Goal: Obtain resource: Download file/media

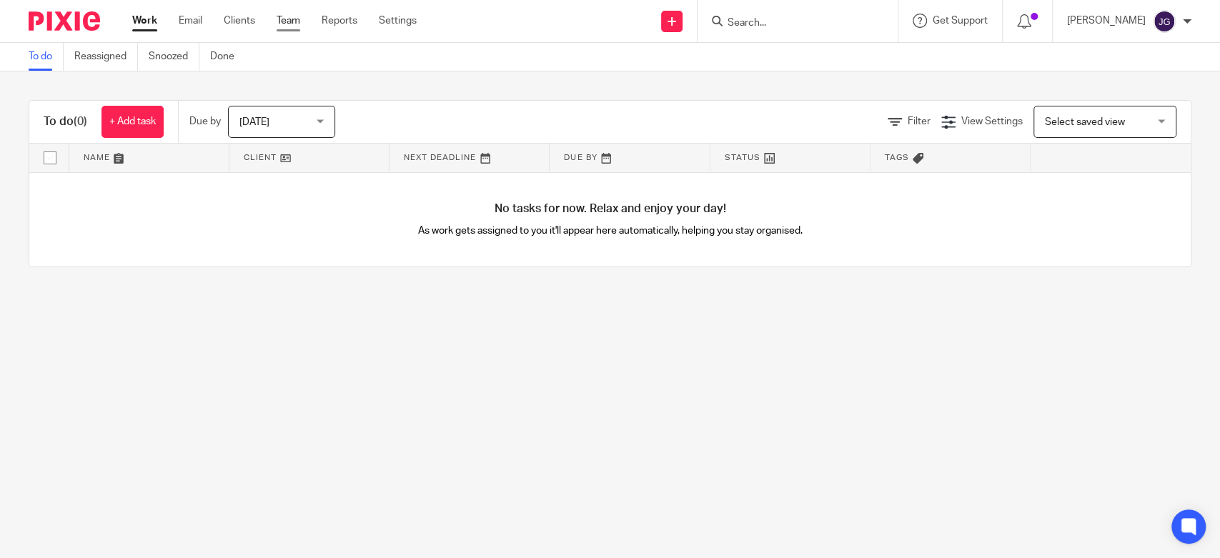
click at [296, 20] on link "Team" at bounding box center [289, 21] width 24 height 14
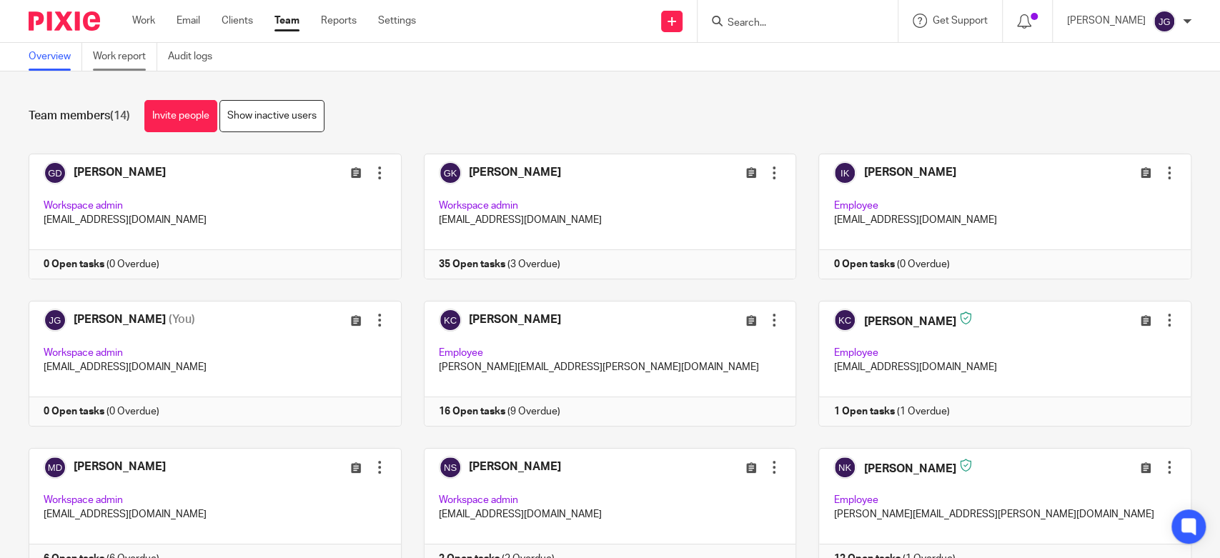
click at [96, 52] on link "Work report" at bounding box center [125, 57] width 64 height 28
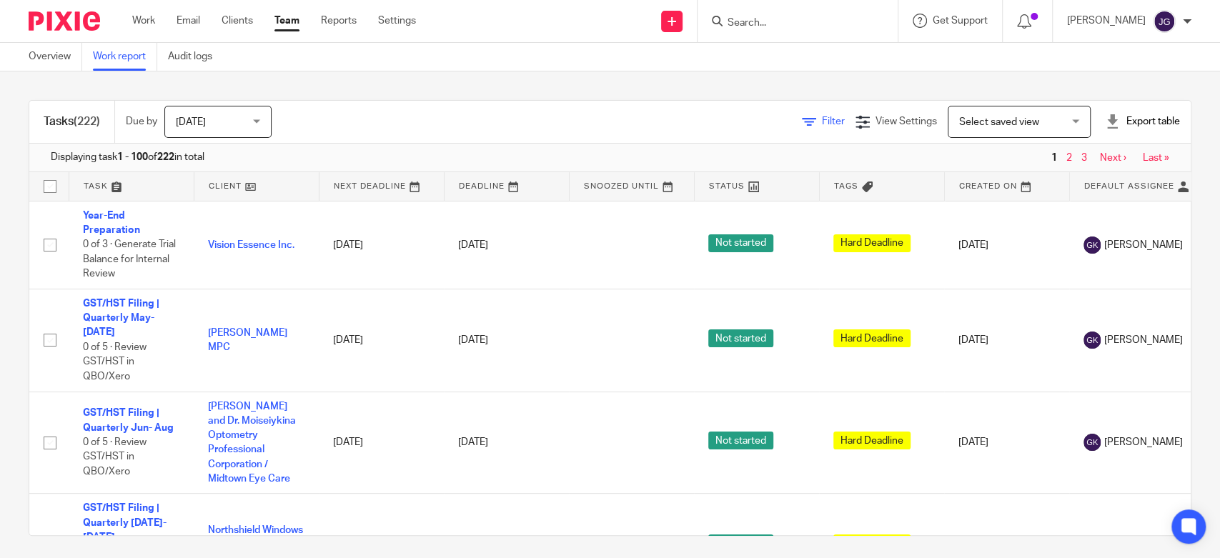
click at [802, 123] on icon at bounding box center [809, 122] width 14 height 14
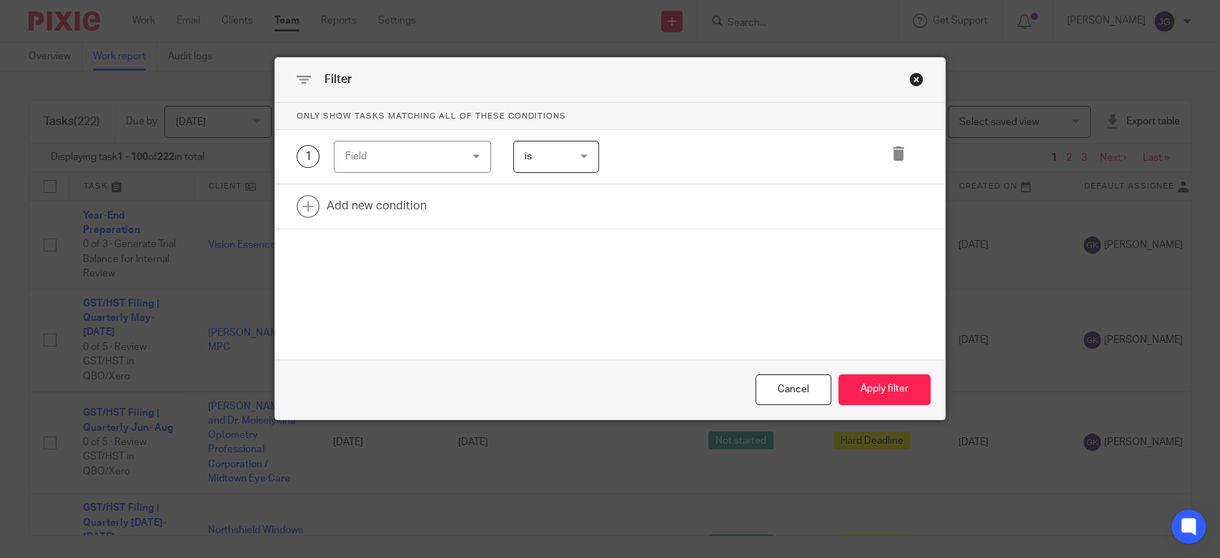
click at [468, 159] on div "Field" at bounding box center [412, 157] width 157 height 32
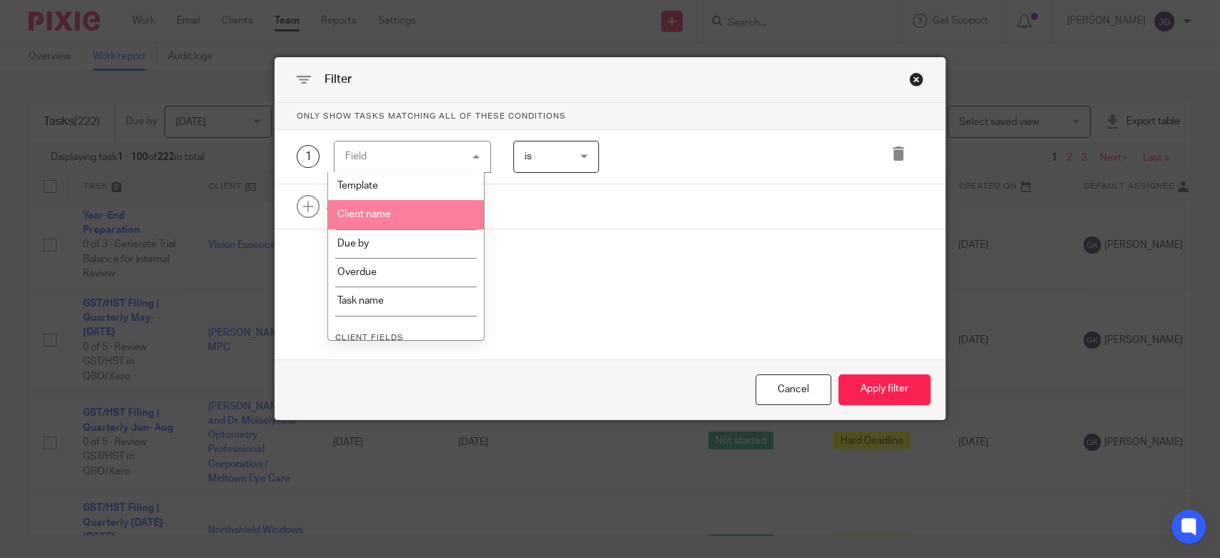
scroll to position [263, 0]
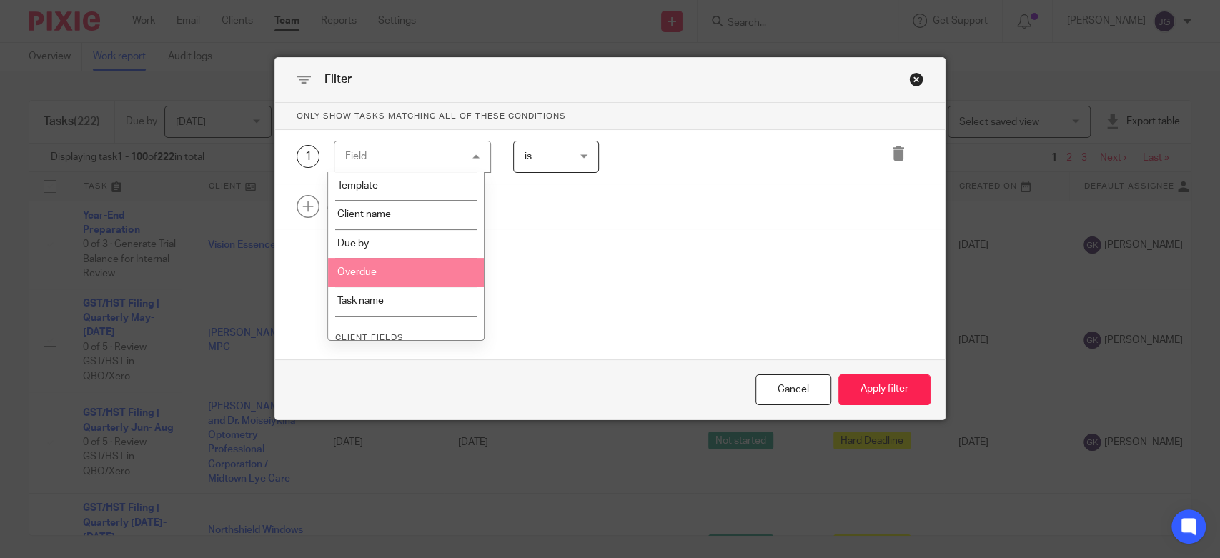
click at [400, 268] on li "Overdue" at bounding box center [405, 272] width 155 height 29
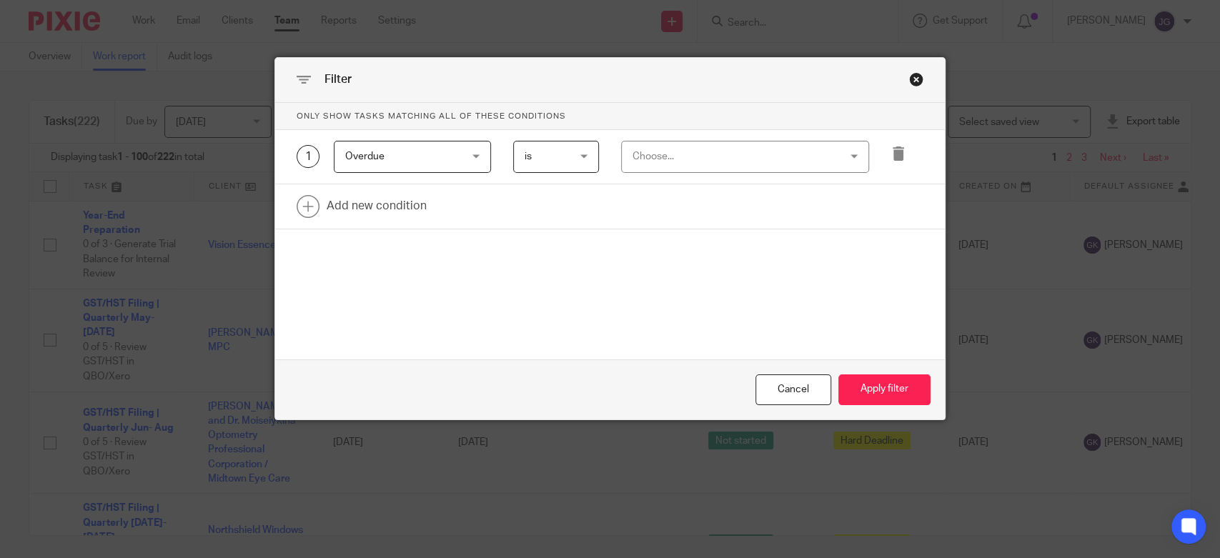
click at [730, 150] on div "Choose..." at bounding box center [727, 157] width 189 height 30
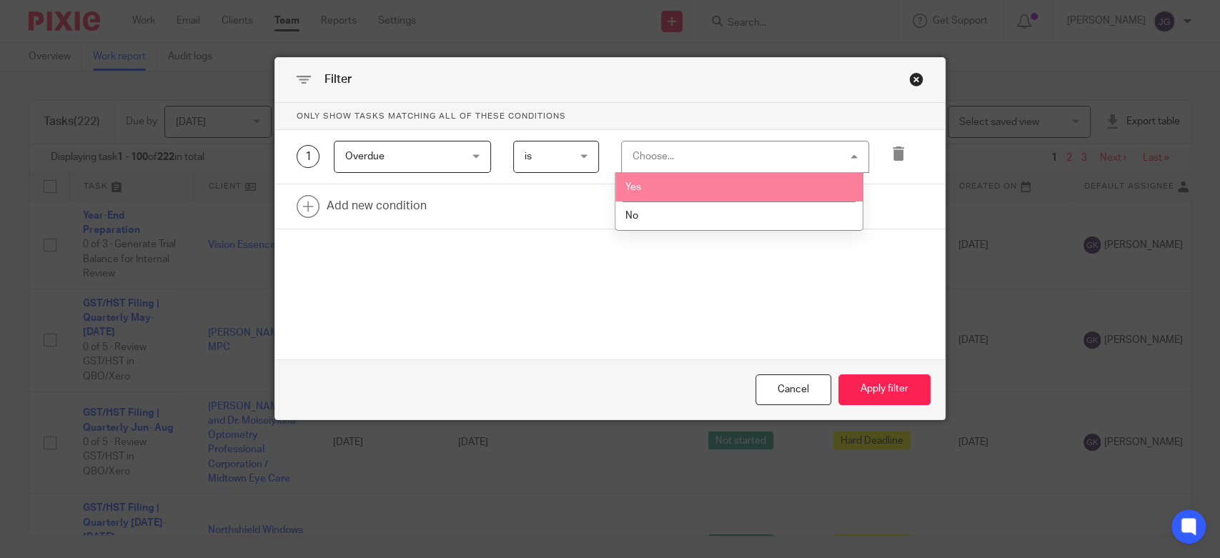
click at [692, 191] on li "Yes" at bounding box center [738, 186] width 247 height 29
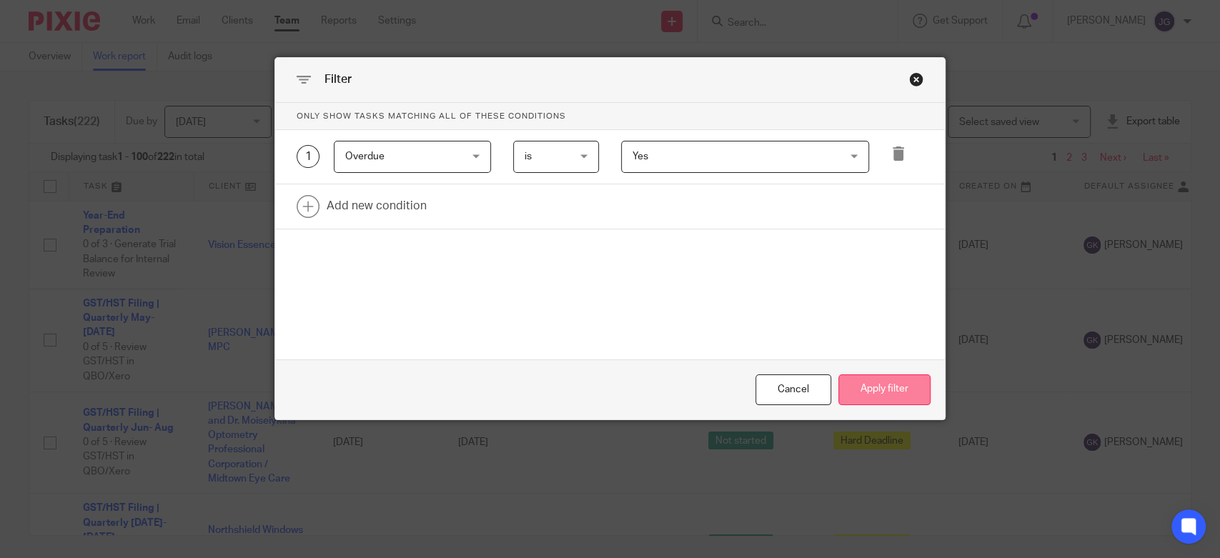
click at [881, 395] on button "Apply filter" at bounding box center [884, 390] width 92 height 31
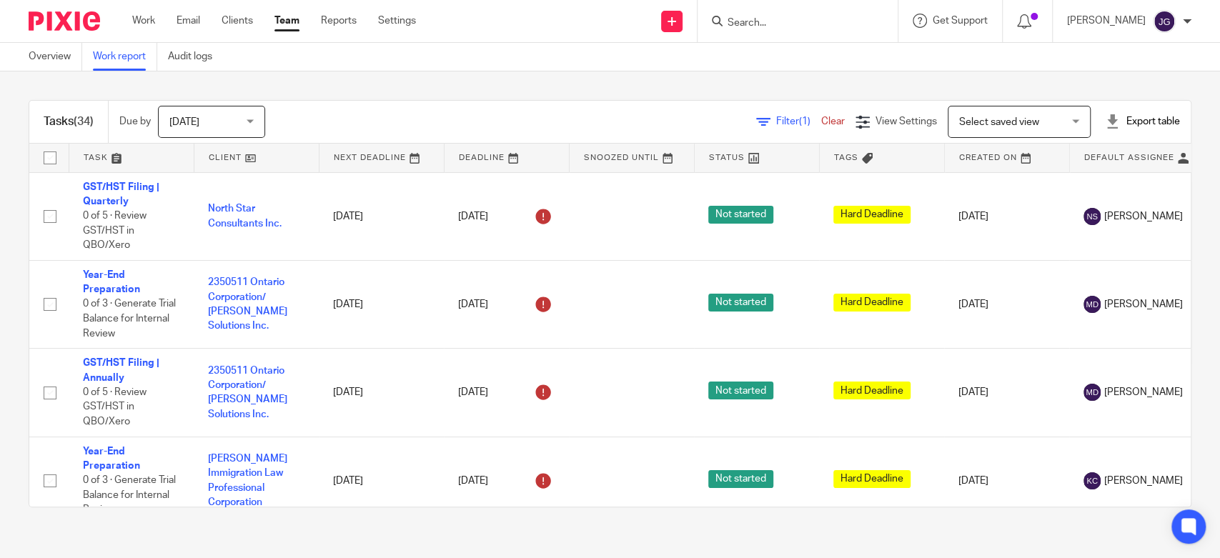
click at [1119, 123] on div "Export table" at bounding box center [1142, 121] width 75 height 14
click at [1090, 172] on link "Excel spreadsheet" at bounding box center [1102, 174] width 83 height 10
